Goal: Task Accomplishment & Management: Use online tool/utility

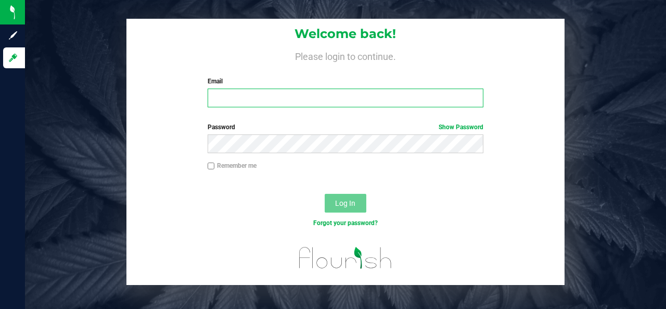
type input "[EMAIL_ADDRESS][DOMAIN_NAME]"
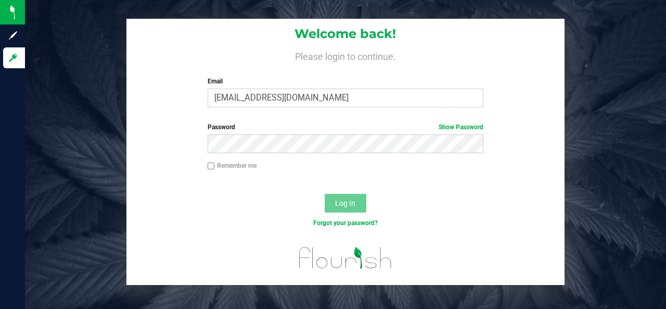
click at [355, 199] on span "Log In" at bounding box center [345, 203] width 20 height 8
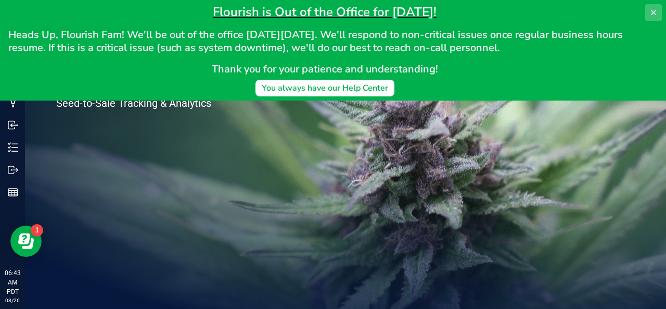
click at [652, 11] on icon at bounding box center [653, 12] width 5 height 5
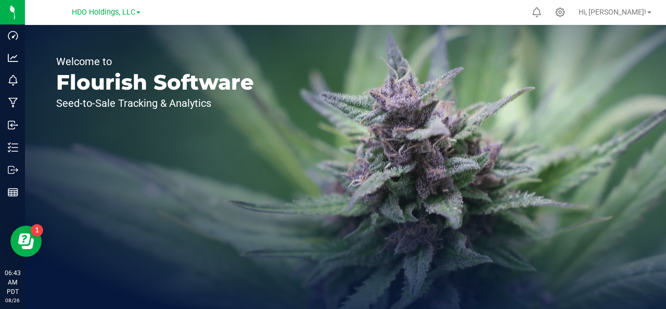
click at [139, 14] on link "HDO Holdings, LLC" at bounding box center [106, 12] width 69 height 10
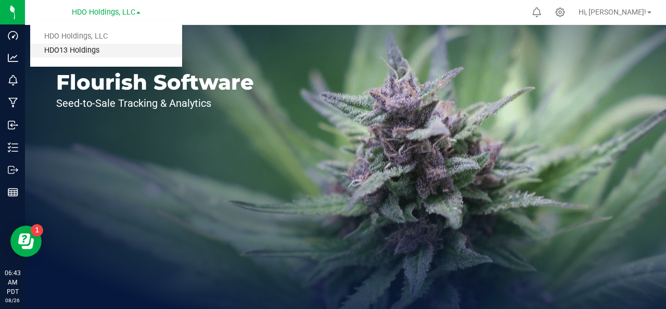
click at [120, 48] on link "HDO13 Holdings" at bounding box center [106, 51] width 152 height 14
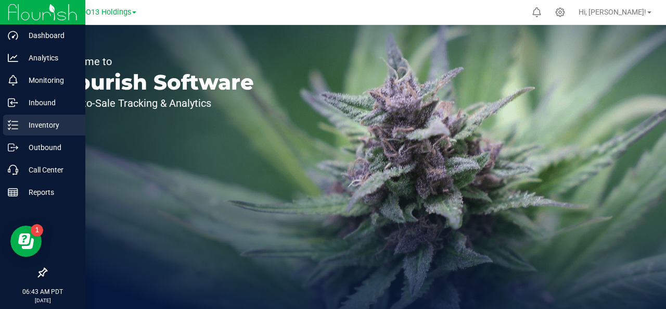
click at [46, 126] on p "Inventory" at bounding box center [49, 125] width 62 height 12
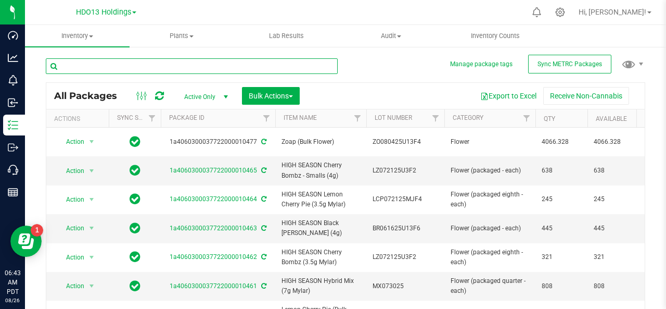
click at [232, 65] on input "text" at bounding box center [192, 66] width 292 height 16
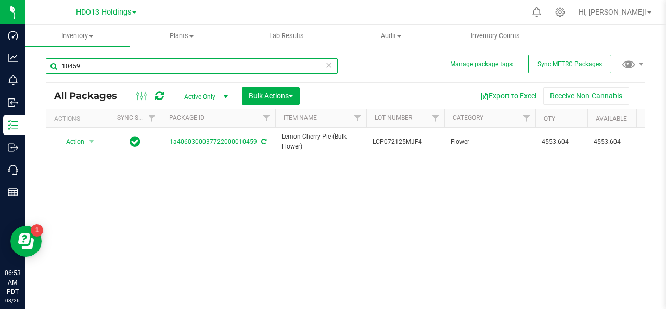
type input "10459"
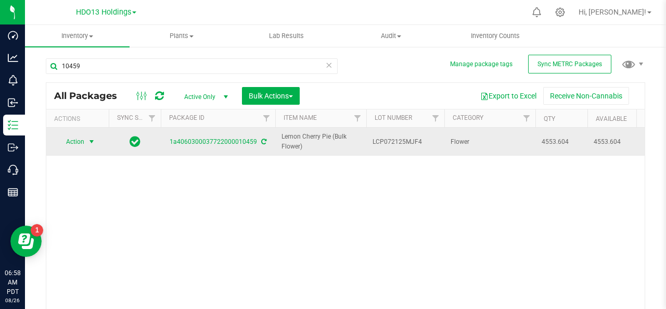
click at [91, 141] on span "select" at bounding box center [91, 141] width 8 height 8
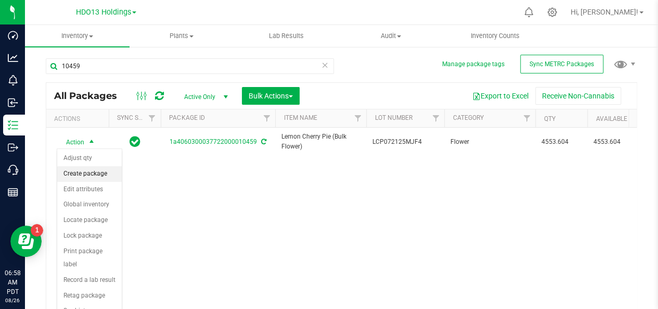
click at [92, 175] on li "Create package" at bounding box center [89, 174] width 65 height 16
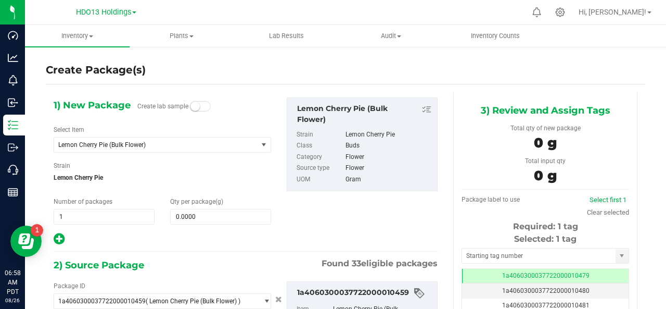
type input "0.0000 g"
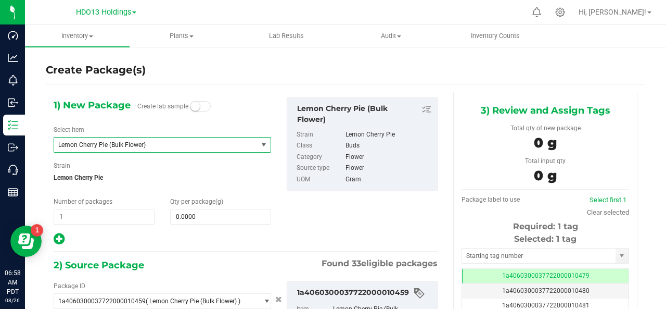
click at [260, 146] on span "select" at bounding box center [264, 145] width 8 height 8
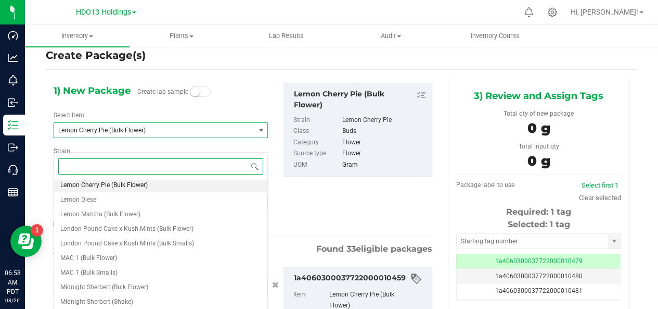
scroll to position [2, 0]
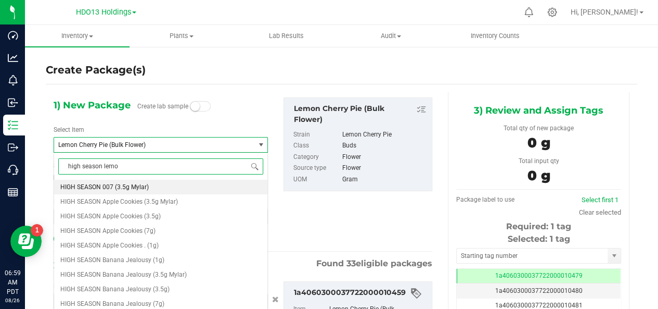
type input "high season lemon"
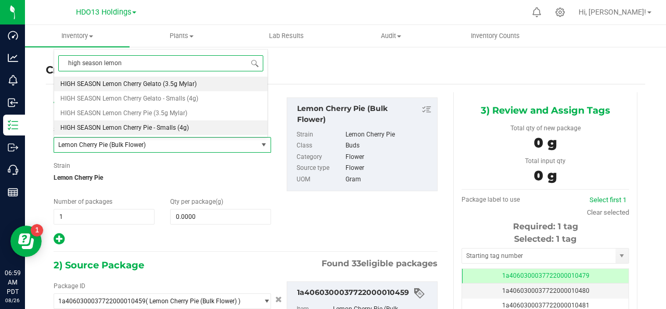
click at [141, 128] on span "HIGH SEASON Lemon Cherry Pie - Smalls (4g)" at bounding box center [124, 127] width 129 height 7
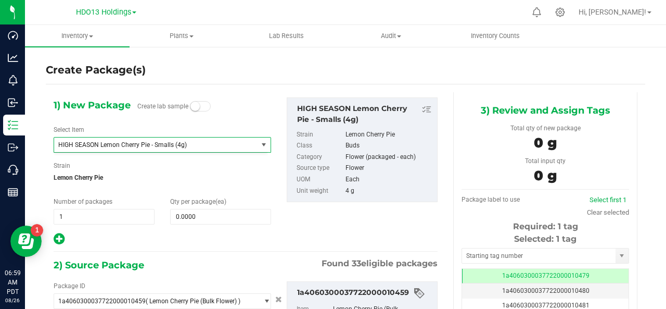
type input "0"
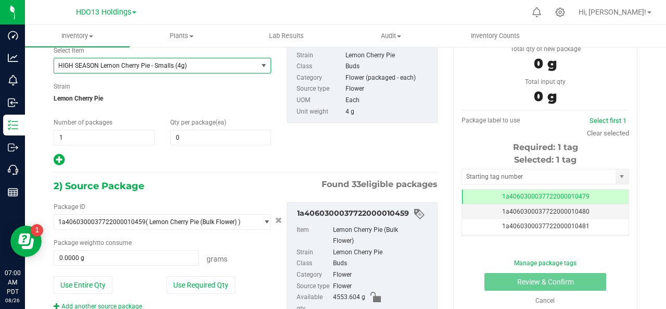
scroll to position [83, 0]
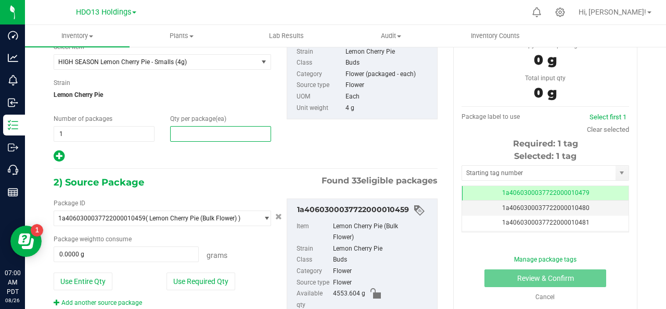
click at [180, 133] on span at bounding box center [220, 134] width 101 height 16
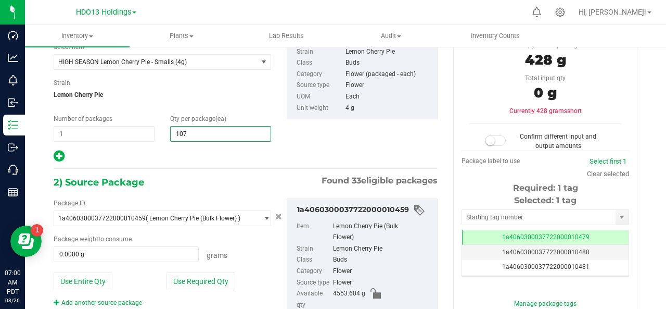
type input "1070"
type input "1,070"
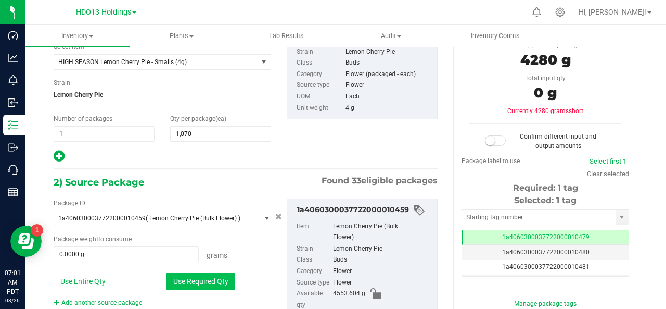
click at [215, 273] on button "Use Required Qty" at bounding box center [201, 281] width 69 height 18
type input "4280.0000 g"
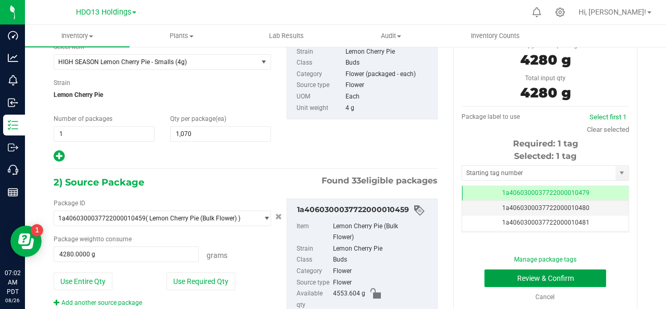
click at [538, 275] on button "Review & Confirm" at bounding box center [546, 278] width 122 height 18
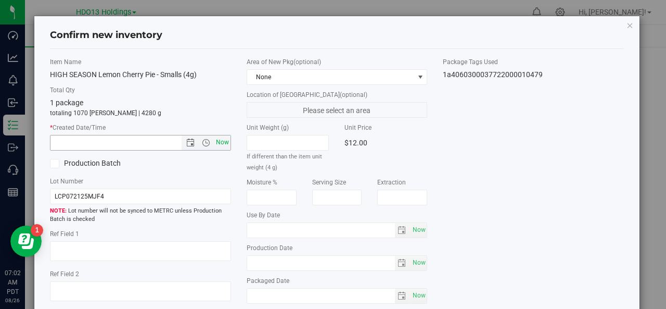
click at [220, 141] on span "Now" at bounding box center [222, 142] width 18 height 15
type input "[DATE] 7:02 AM"
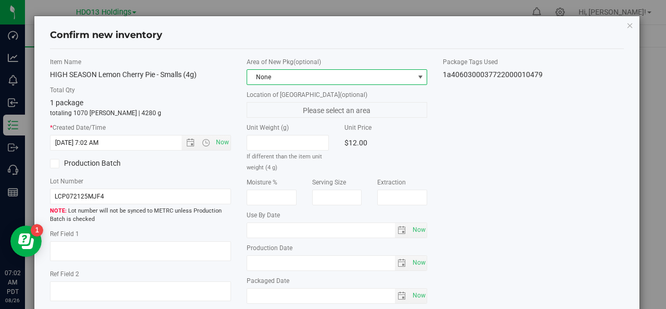
click at [416, 75] on span at bounding box center [420, 77] width 8 height 8
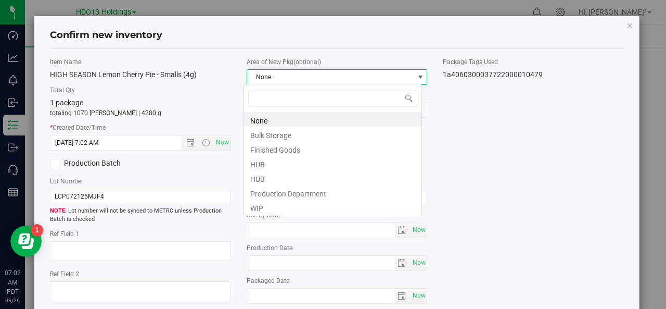
scroll to position [15, 179]
click at [378, 150] on li "Finished Goods" at bounding box center [332, 148] width 177 height 15
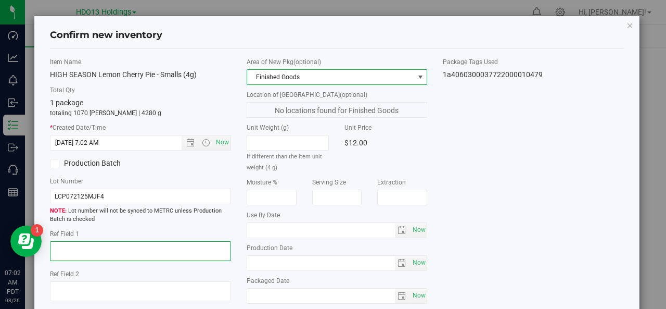
click at [61, 245] on textarea at bounding box center [140, 251] width 181 height 20
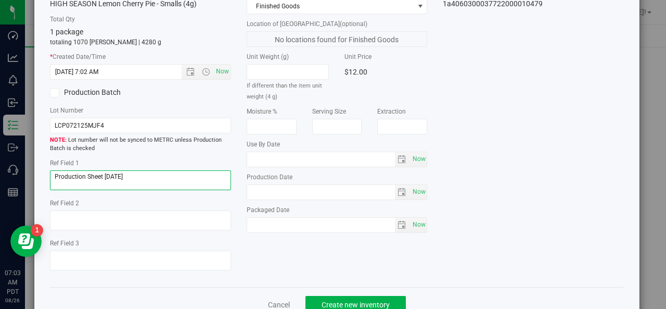
scroll to position [99, 0]
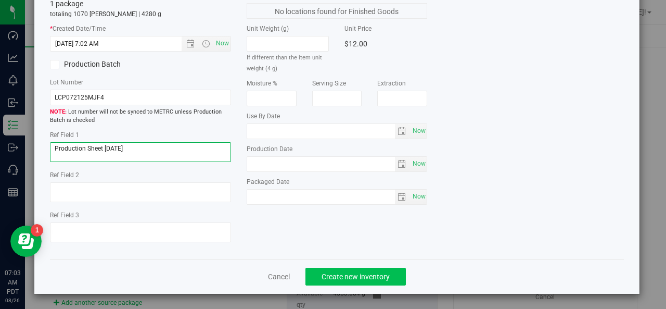
type textarea "Production Sheet [DATE]"
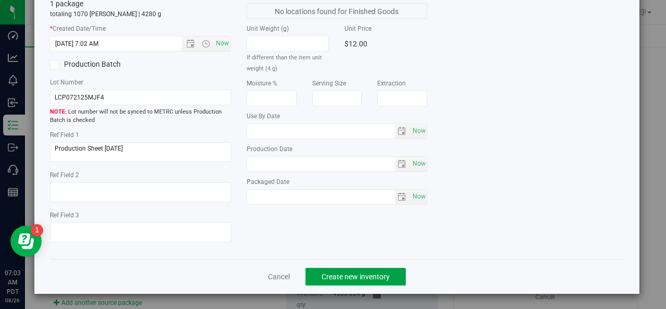
click at [359, 275] on span "Create new inventory" at bounding box center [356, 276] width 68 height 8
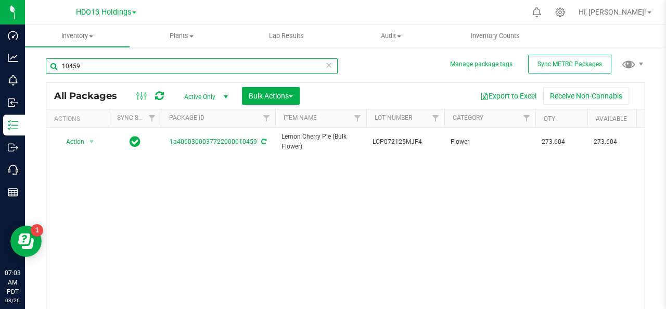
click at [91, 66] on input "10459" at bounding box center [192, 66] width 292 height 16
type input "1"
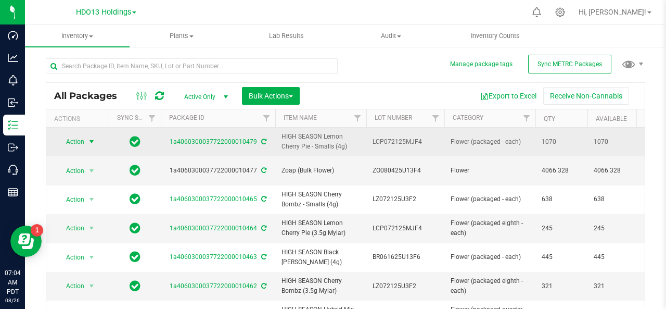
click at [91, 138] on span "select" at bounding box center [91, 141] width 8 height 8
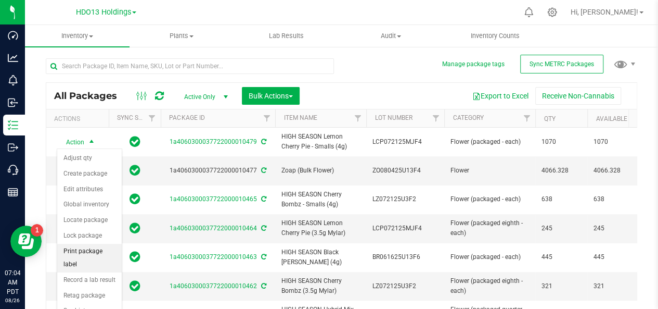
click at [98, 253] on li "Print package label" at bounding box center [89, 258] width 65 height 29
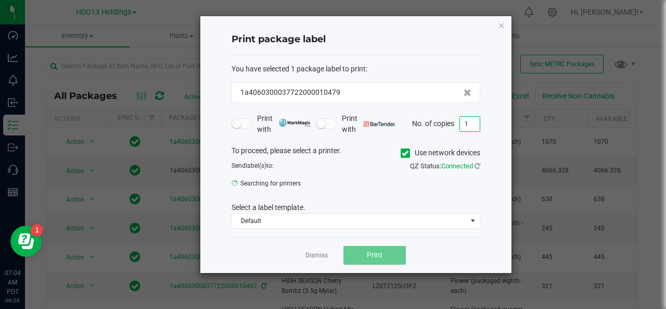
click at [470, 122] on input "1" at bounding box center [470, 124] width 20 height 15
type input "34"
click at [403, 153] on icon at bounding box center [405, 153] width 7 height 0
click at [0, 0] on input "Use network devices" at bounding box center [0, 0] width 0 height 0
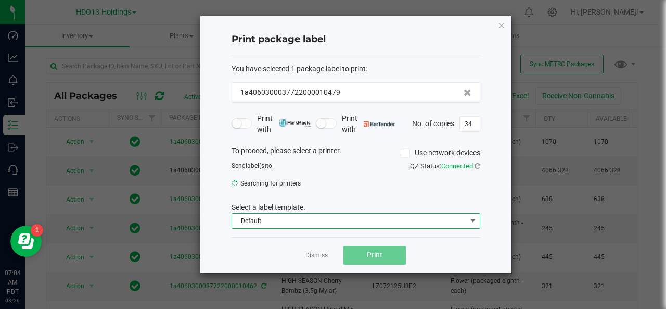
click at [472, 219] on span at bounding box center [473, 221] width 8 height 8
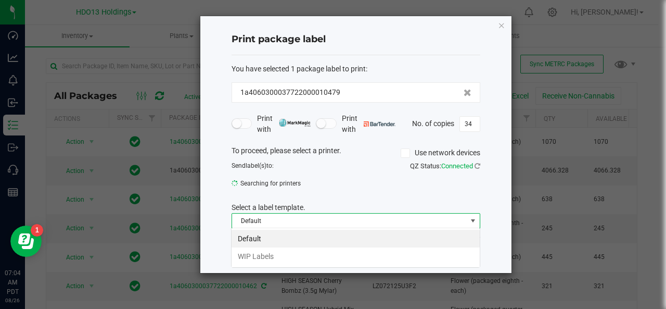
scroll to position [15, 249]
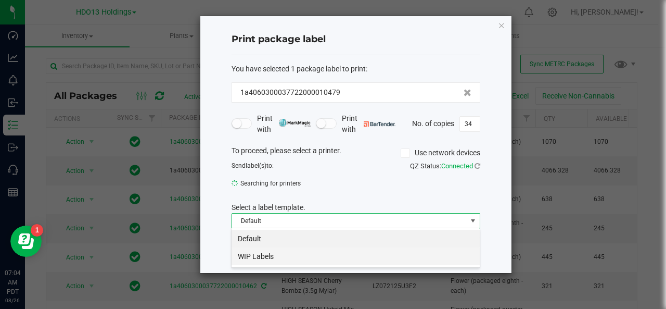
click at [459, 259] on li "WIP Labels" at bounding box center [356, 256] width 248 height 18
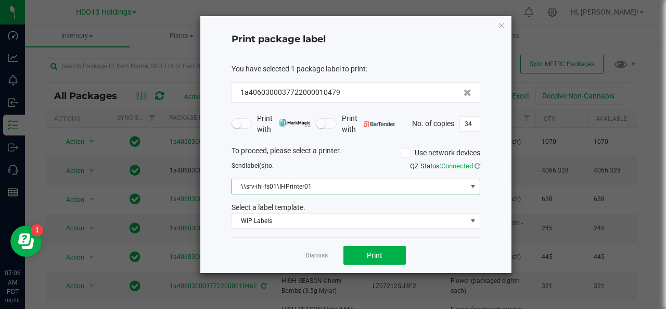
click at [474, 184] on span at bounding box center [473, 186] width 8 height 8
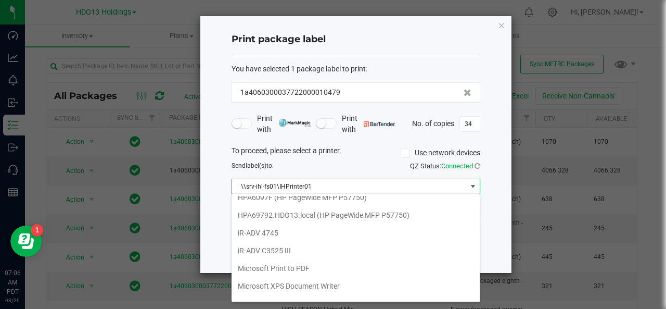
scroll to position [173, 0]
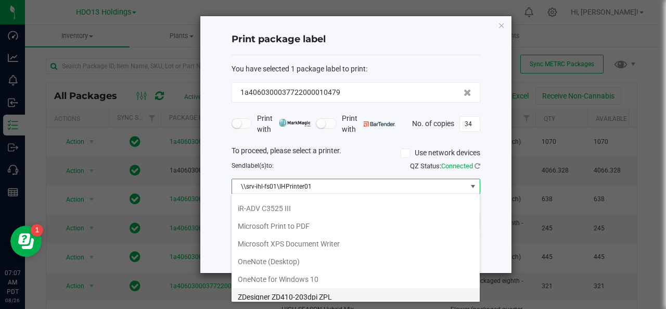
click at [376, 290] on ZPL "ZDesigner ZD410-203dpi ZPL" at bounding box center [356, 297] width 248 height 18
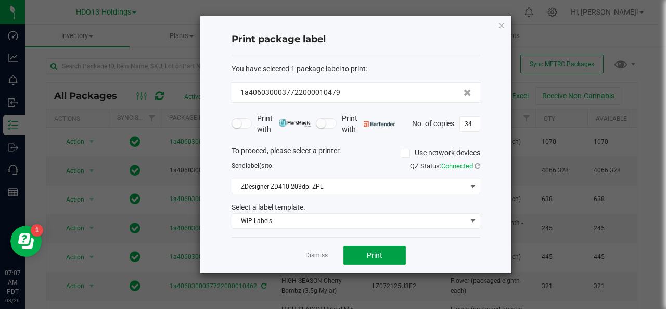
click at [367, 256] on span "Print" at bounding box center [375, 255] width 16 height 8
click at [502, 22] on icon "button" at bounding box center [501, 25] width 7 height 12
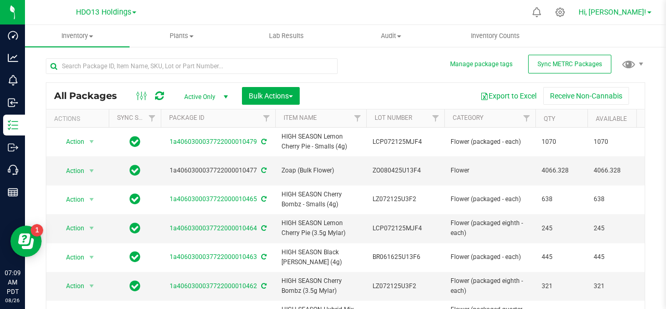
click at [648, 13] on span at bounding box center [649, 12] width 4 height 2
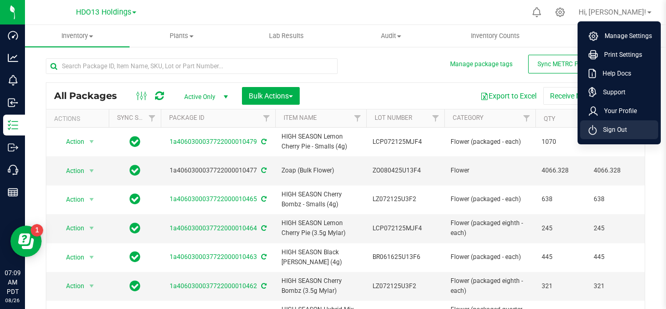
click at [618, 129] on span "Sign Out" at bounding box center [612, 129] width 30 height 10
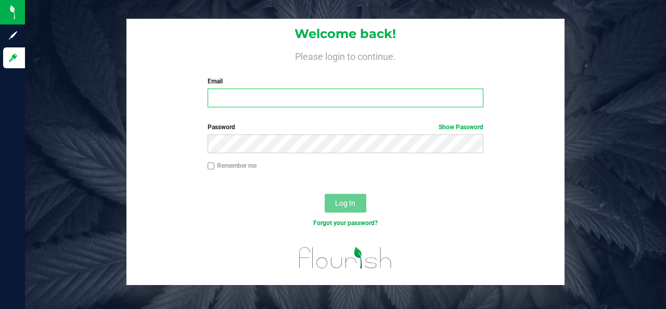
type input "[EMAIL_ADDRESS][DOMAIN_NAME]"
